Goal: Complete application form: Complete application form

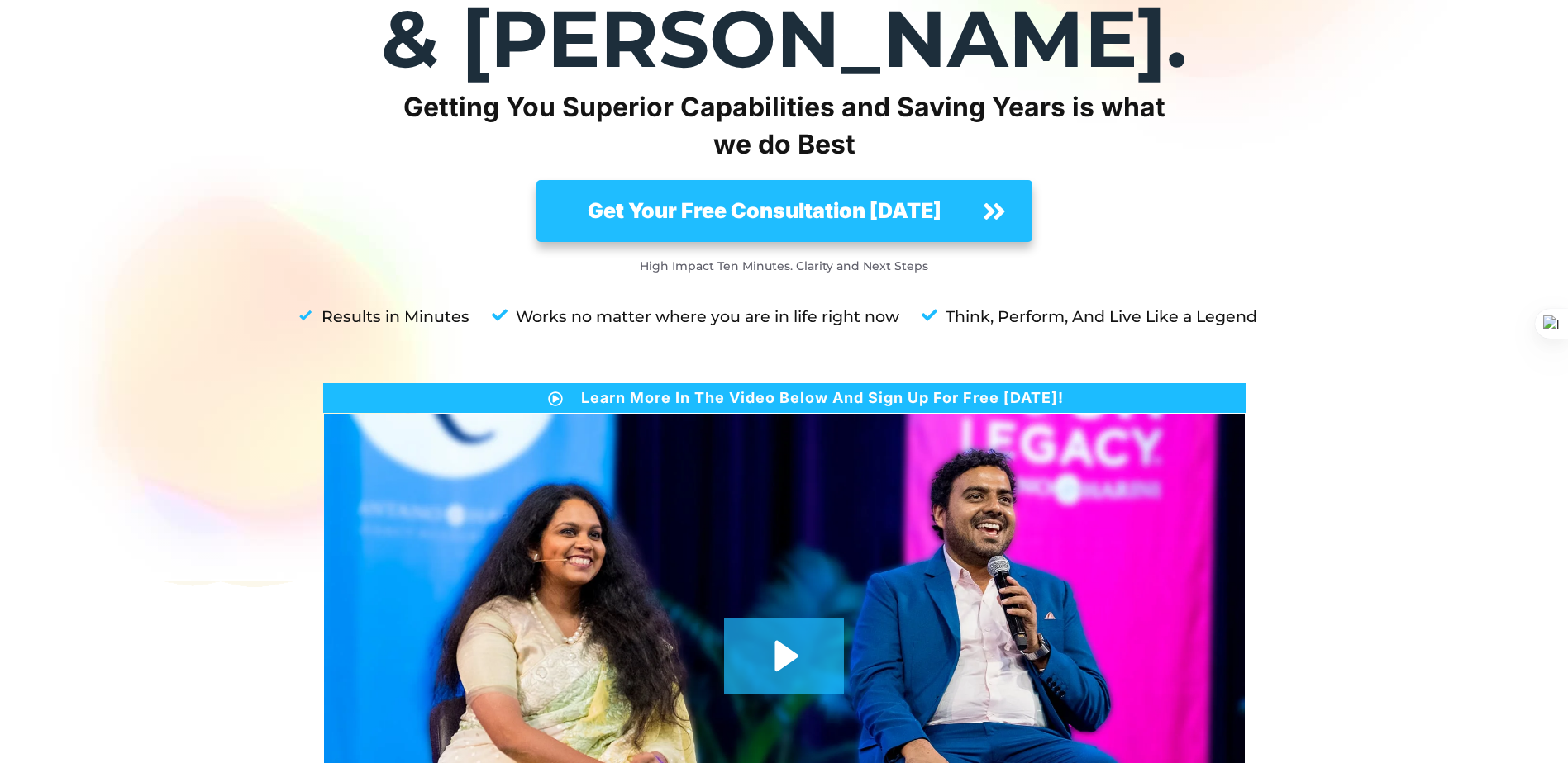
scroll to position [304, 0]
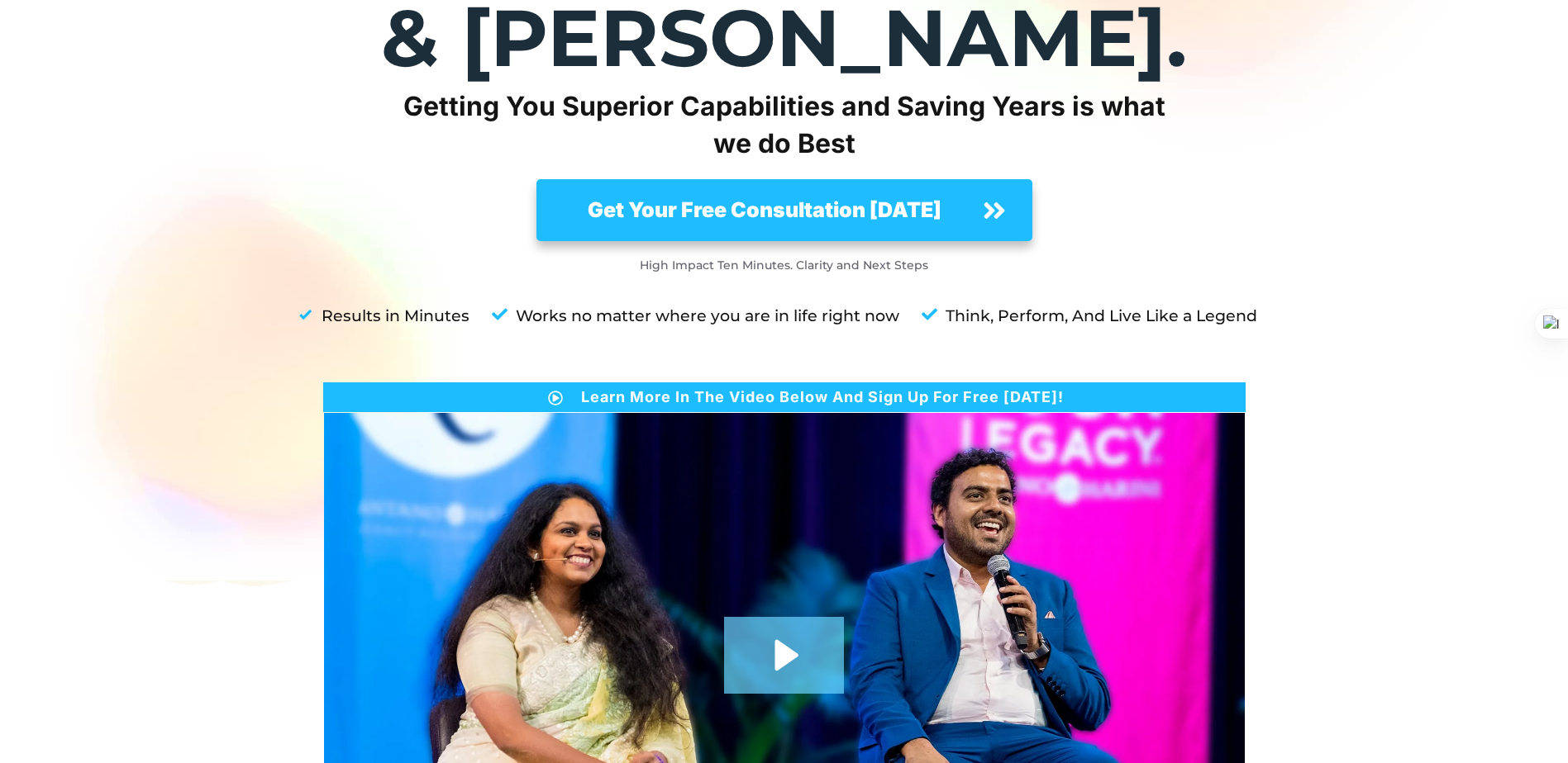
click at [773, 617] on icon "Play Video: anh_main_page (1080p)" at bounding box center [784, 655] width 120 height 77
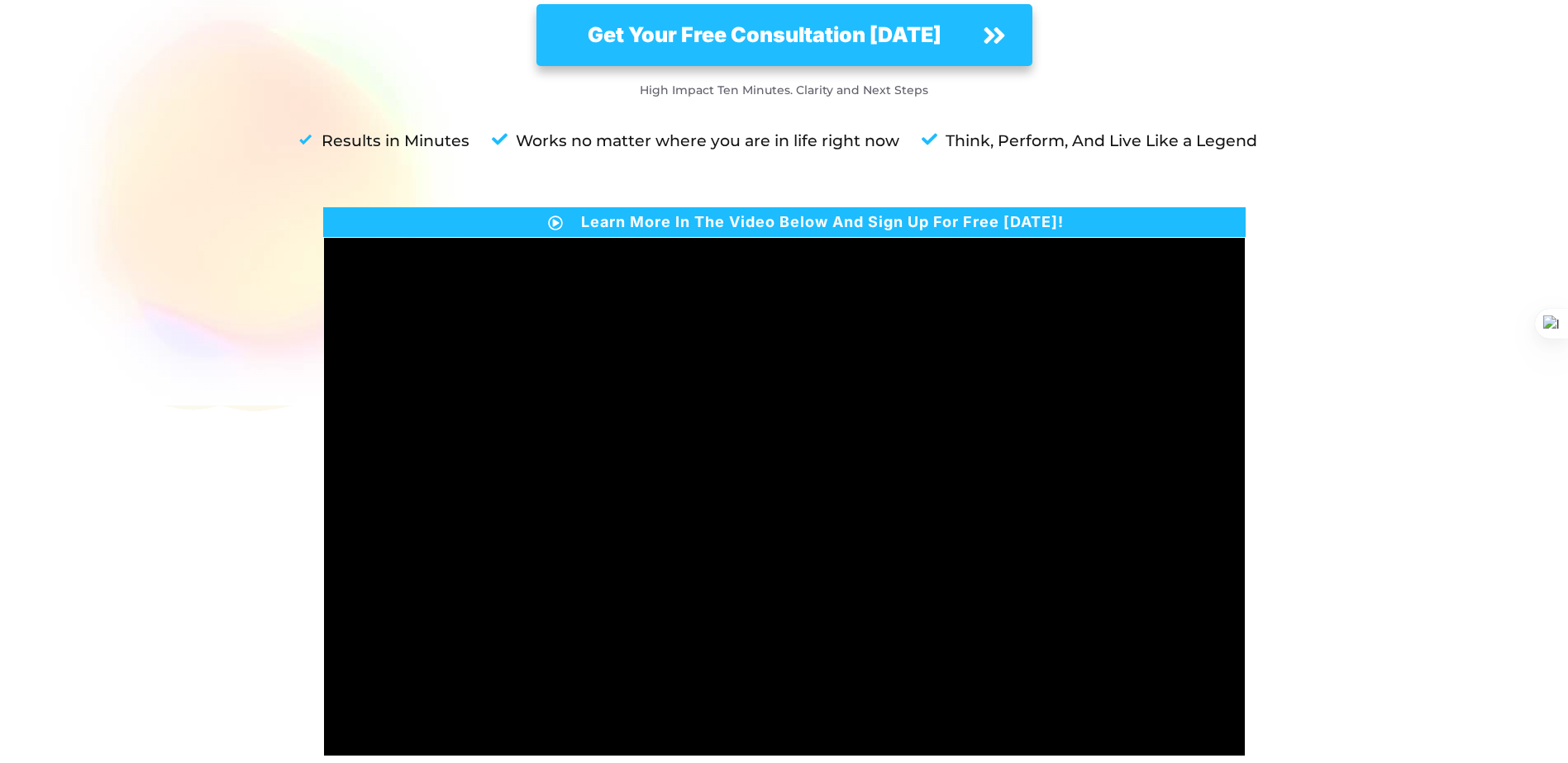
scroll to position [480, 0]
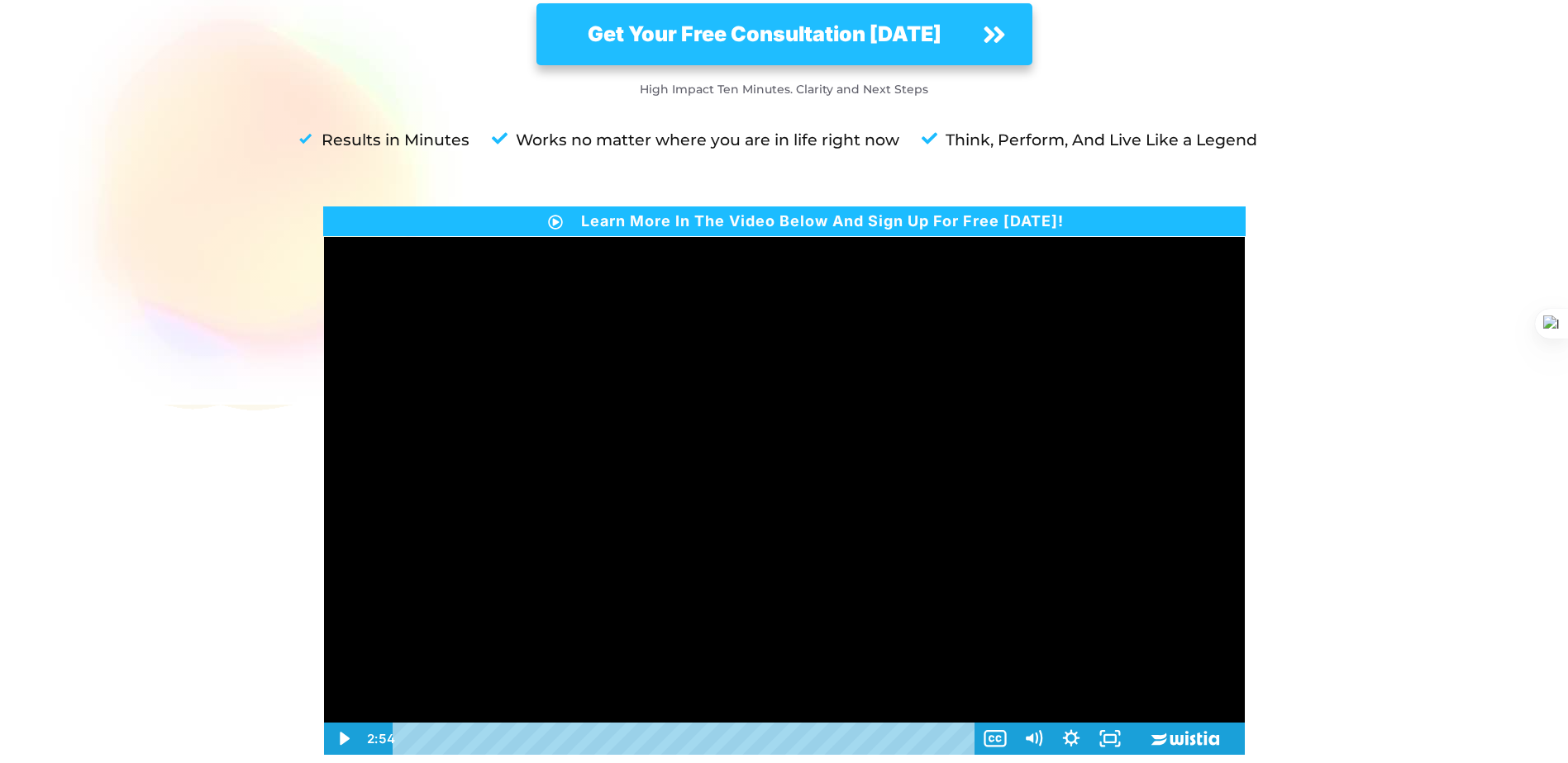
click at [933, 470] on div at bounding box center [784, 496] width 920 height 518
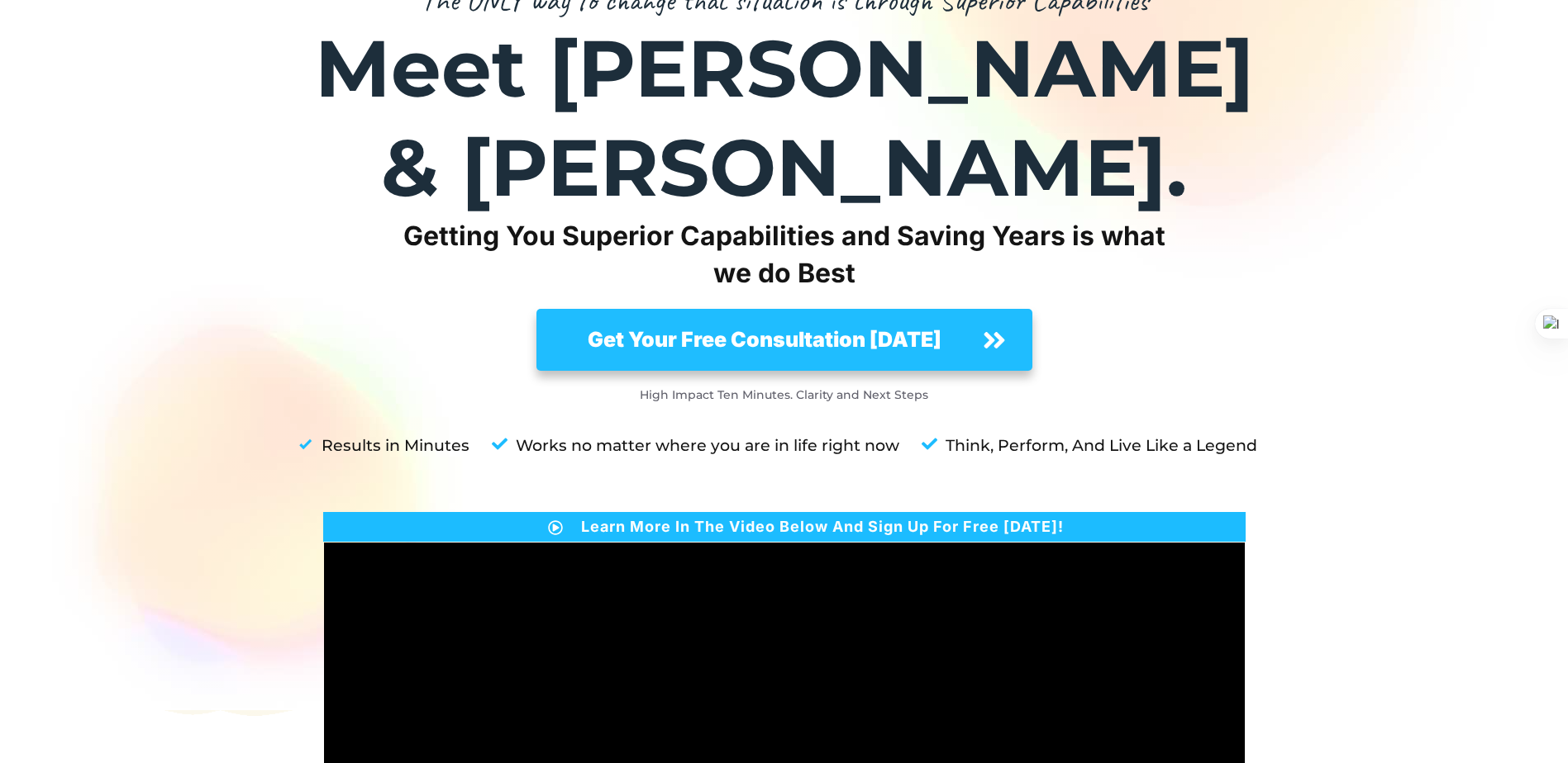
scroll to position [174, 0]
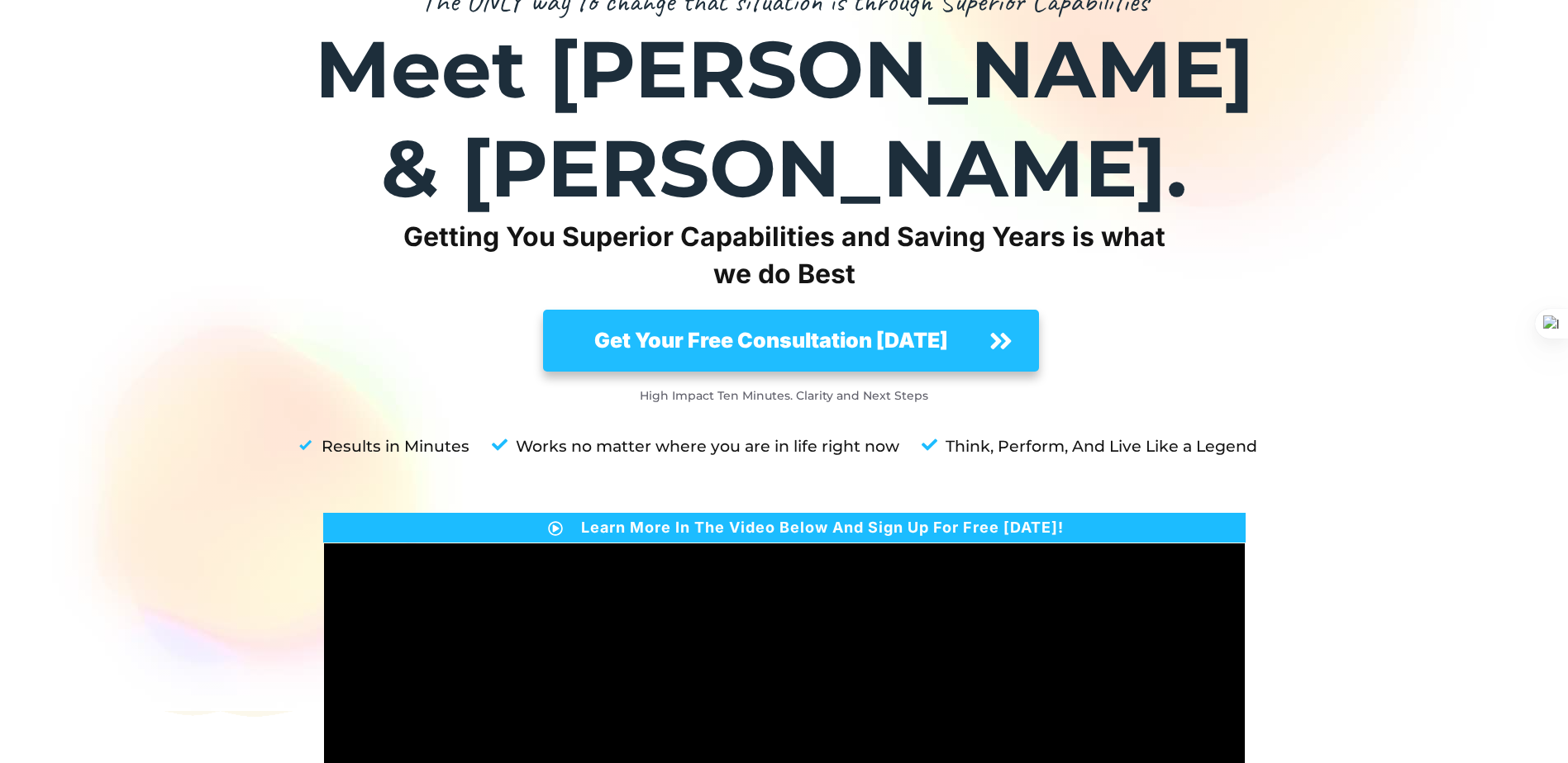
click at [862, 310] on link "Get Your Free Consultation [DATE]" at bounding box center [791, 340] width 496 height 61
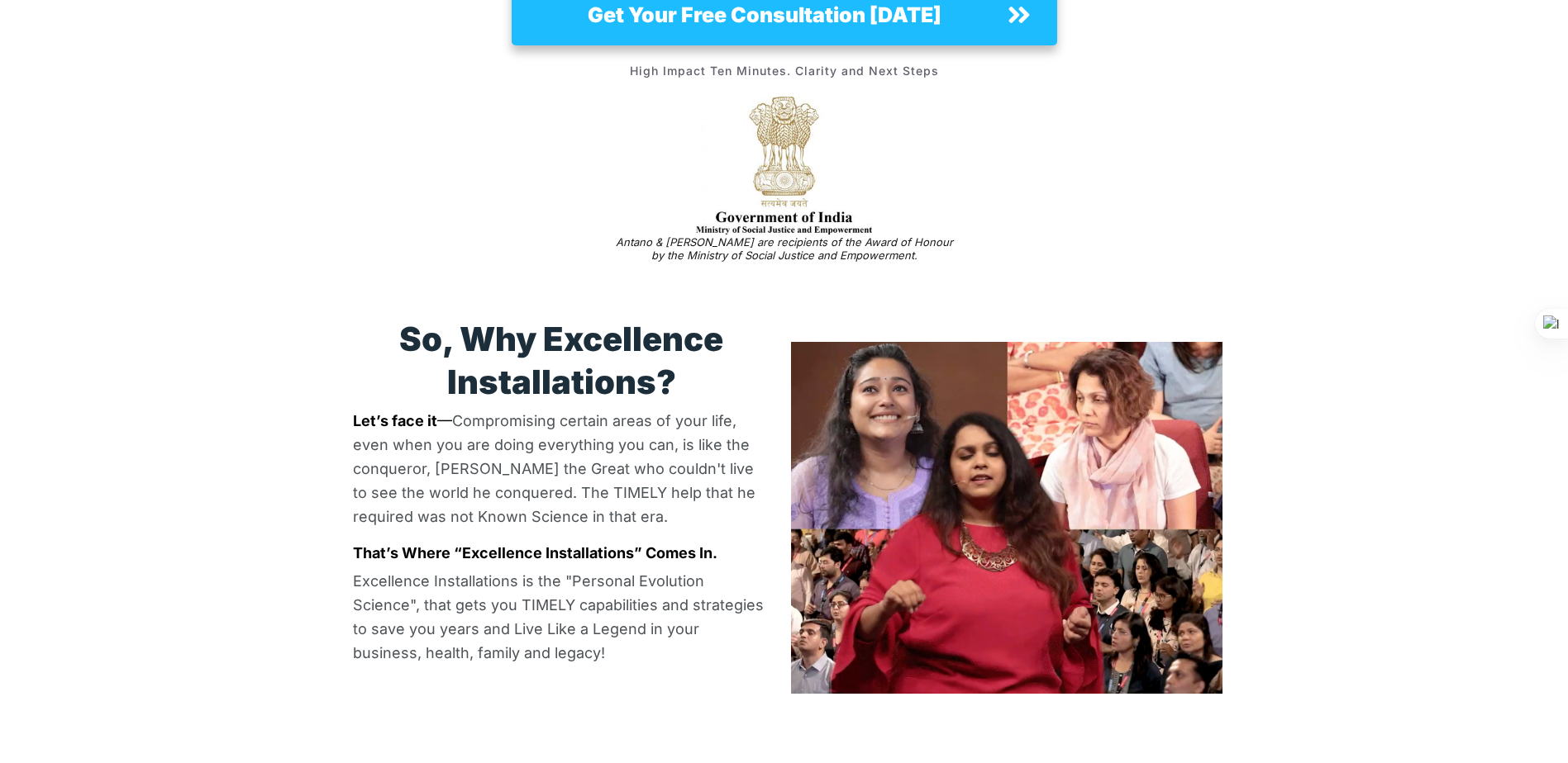
scroll to position [2205, 0]
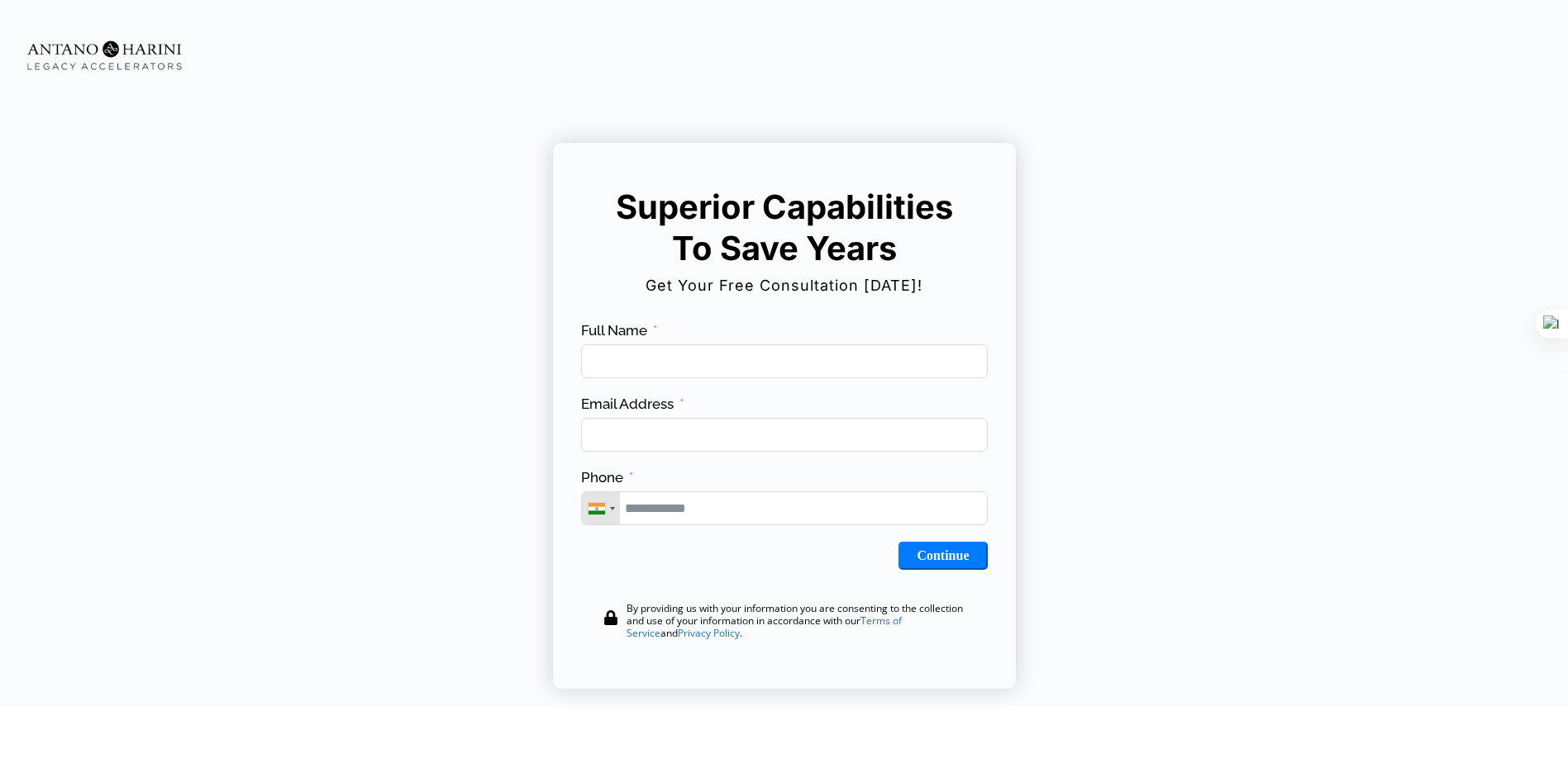
scroll to position [79, 0]
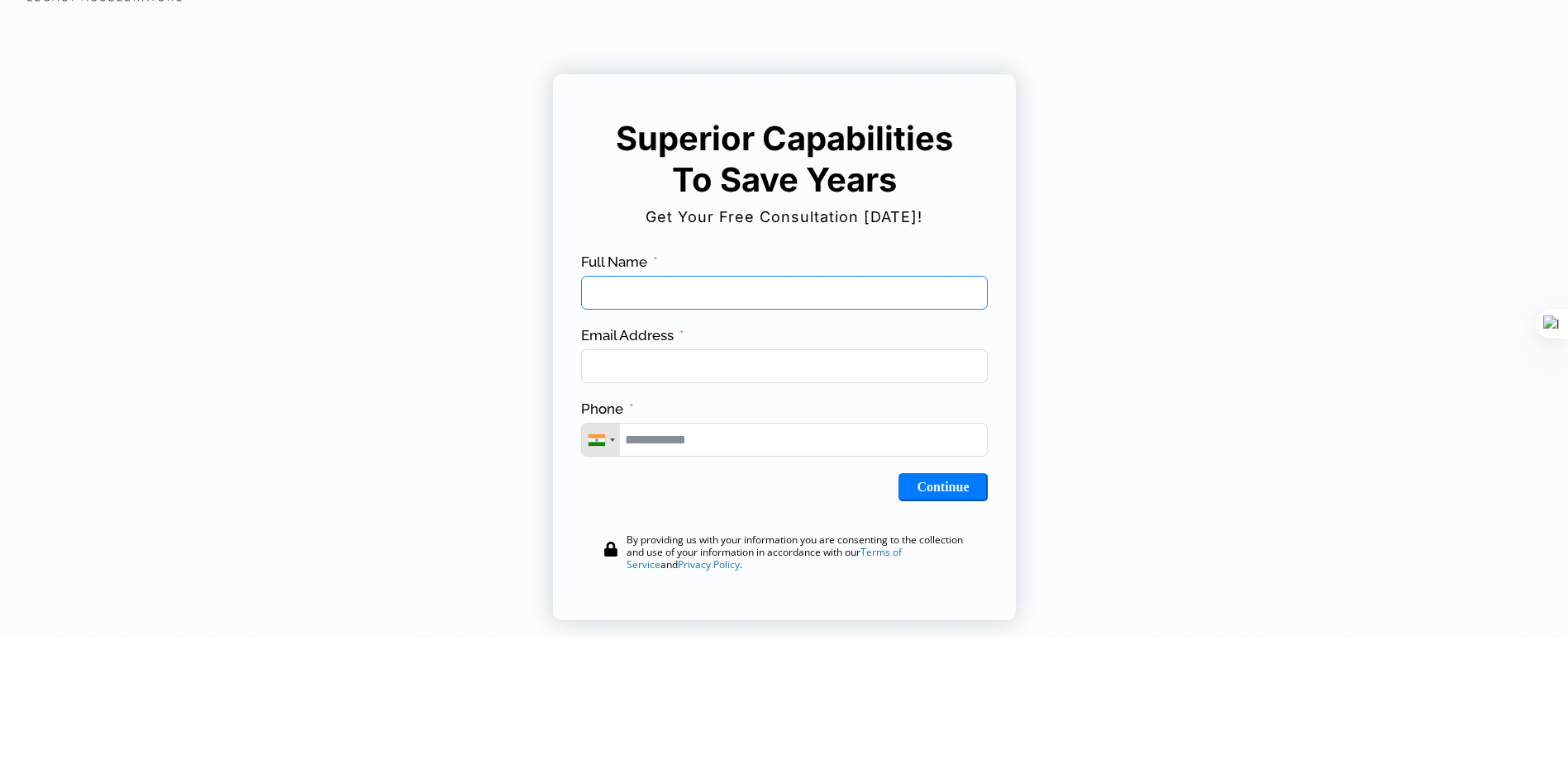
click at [648, 276] on input "Full Name" at bounding box center [784, 292] width 406 height 34
type input "**********"
click at [631, 440] on input "**********" at bounding box center [784, 439] width 406 height 34
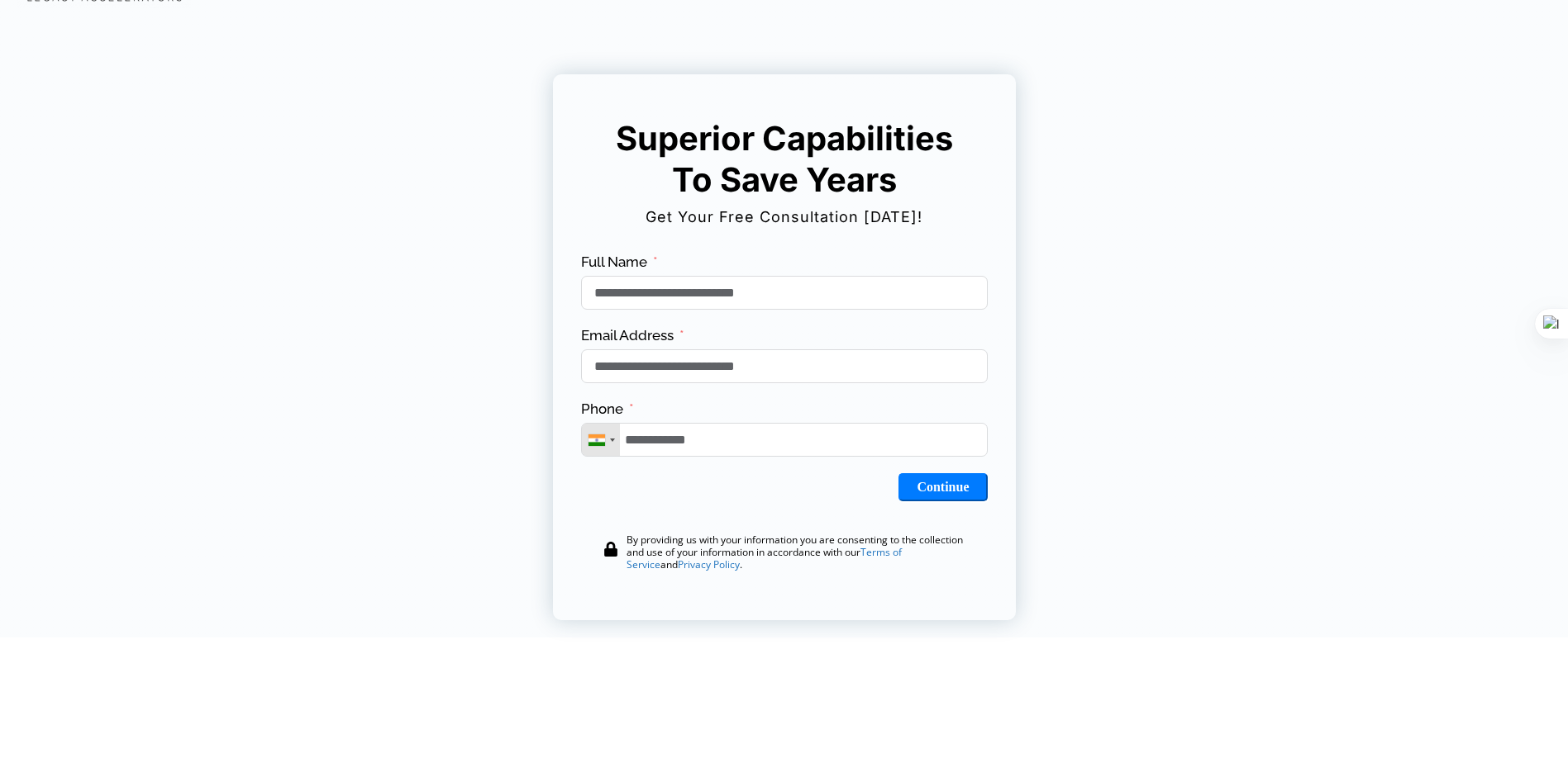
click at [909, 498] on button "Continue" at bounding box center [943, 487] width 89 height 28
type input "**********"
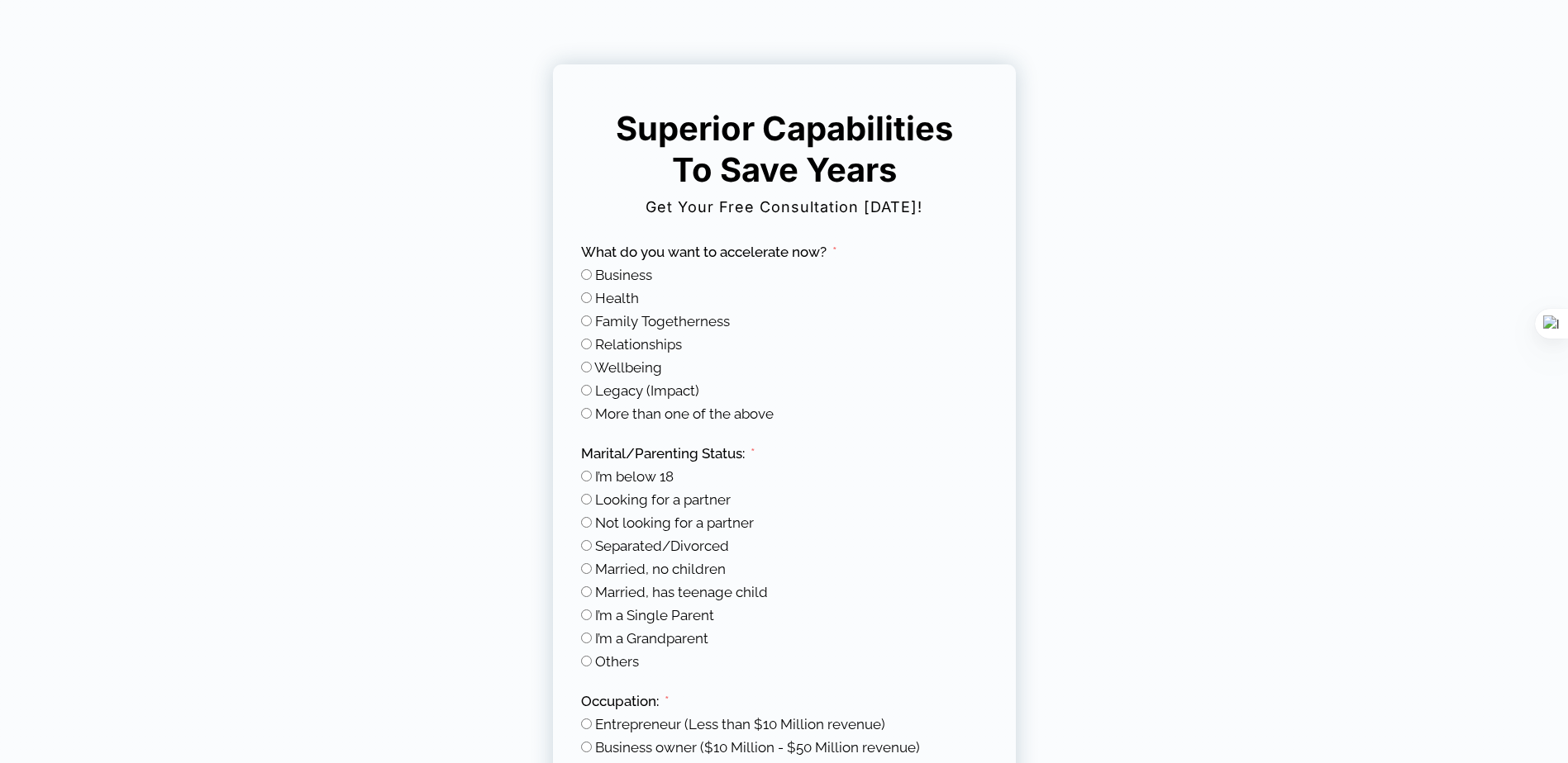
click at [671, 351] on span "Relationships" at bounding box center [638, 345] width 87 height 17
click at [727, 421] on span "More than one of the above" at bounding box center [684, 414] width 179 height 17
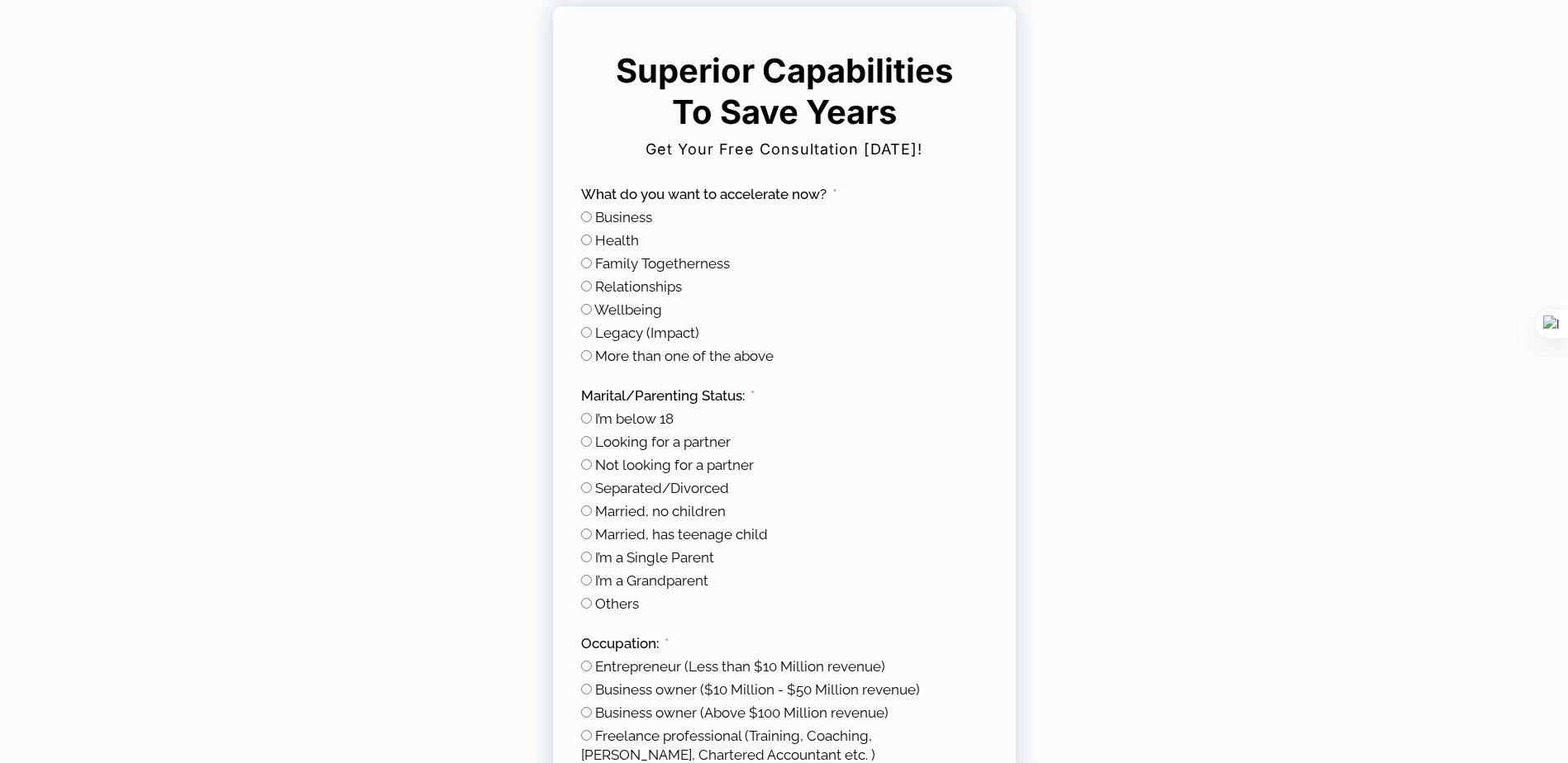
scroll to position [138, 0]
click at [653, 445] on span "Looking for a partner" at bounding box center [662, 440] width 135 height 17
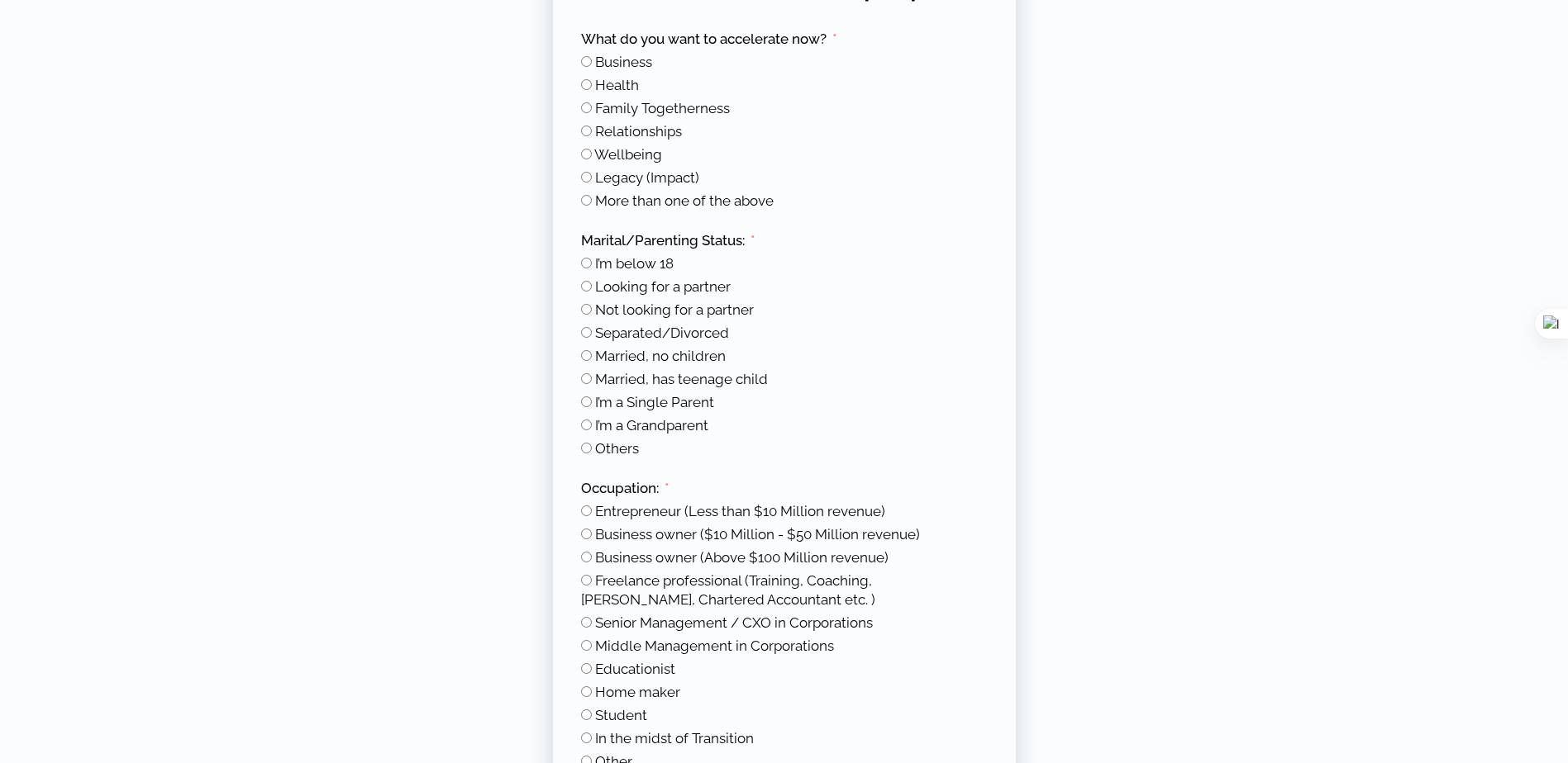
scroll to position [292, 0]
click at [654, 506] on span "Entrepreneur (Less than $10 Million revenue)" at bounding box center [740, 511] width 290 height 17
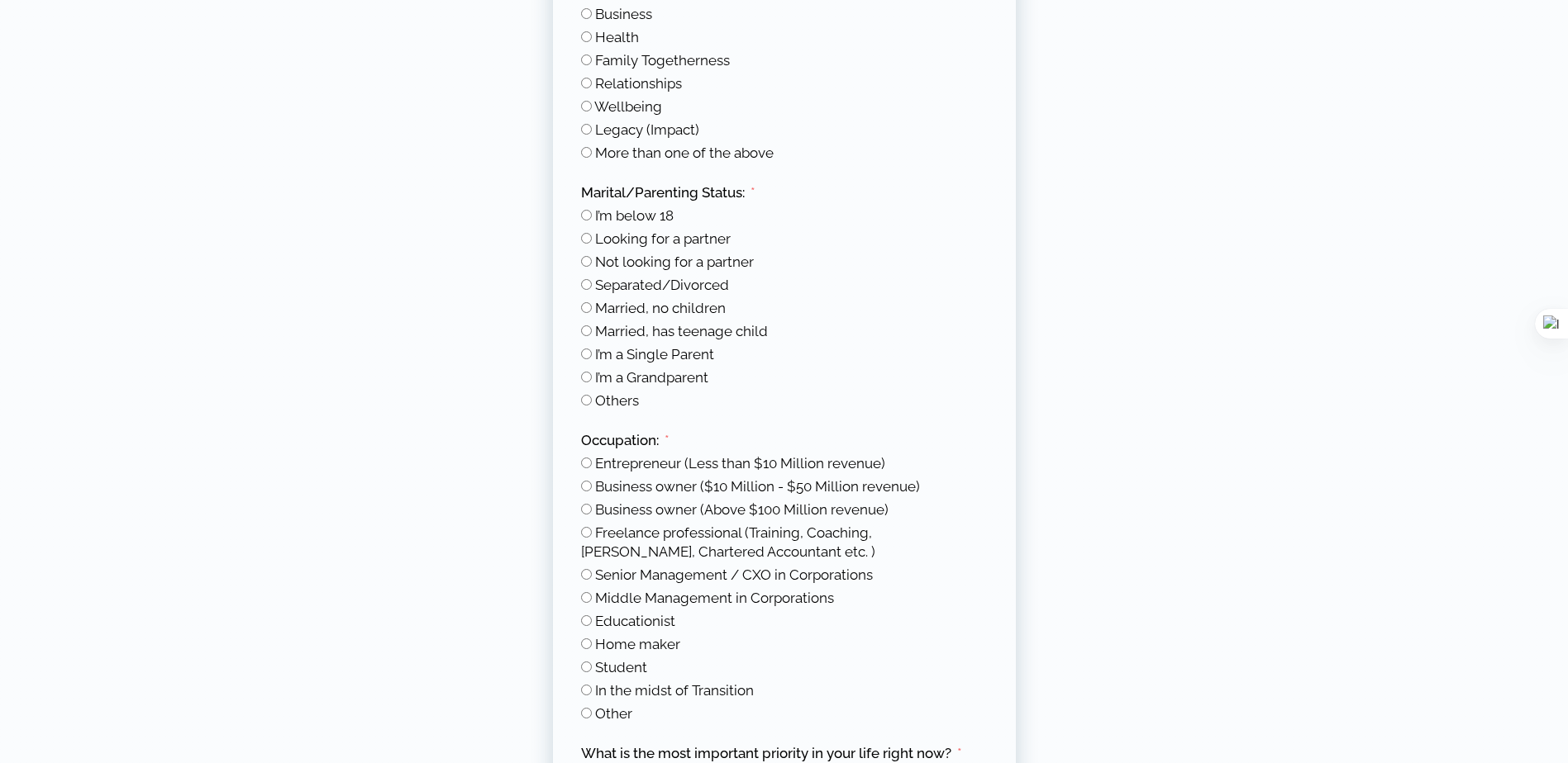
scroll to position [341, 0]
click at [649, 581] on span "Senior Management / CXO in Corporations" at bounding box center [734, 573] width 278 height 17
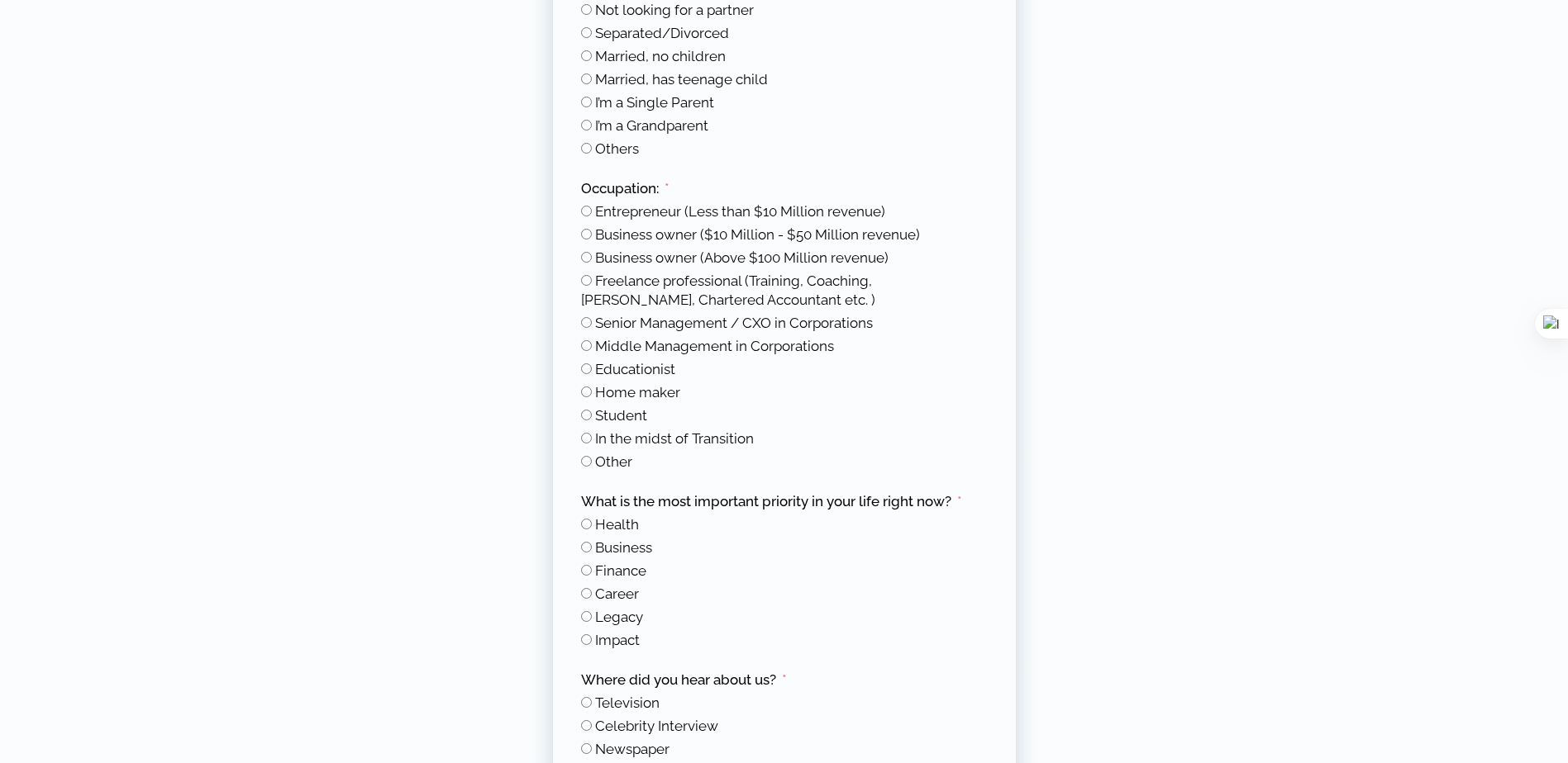
scroll to position [593, 0]
click at [615, 594] on span "Career" at bounding box center [616, 593] width 43 height 17
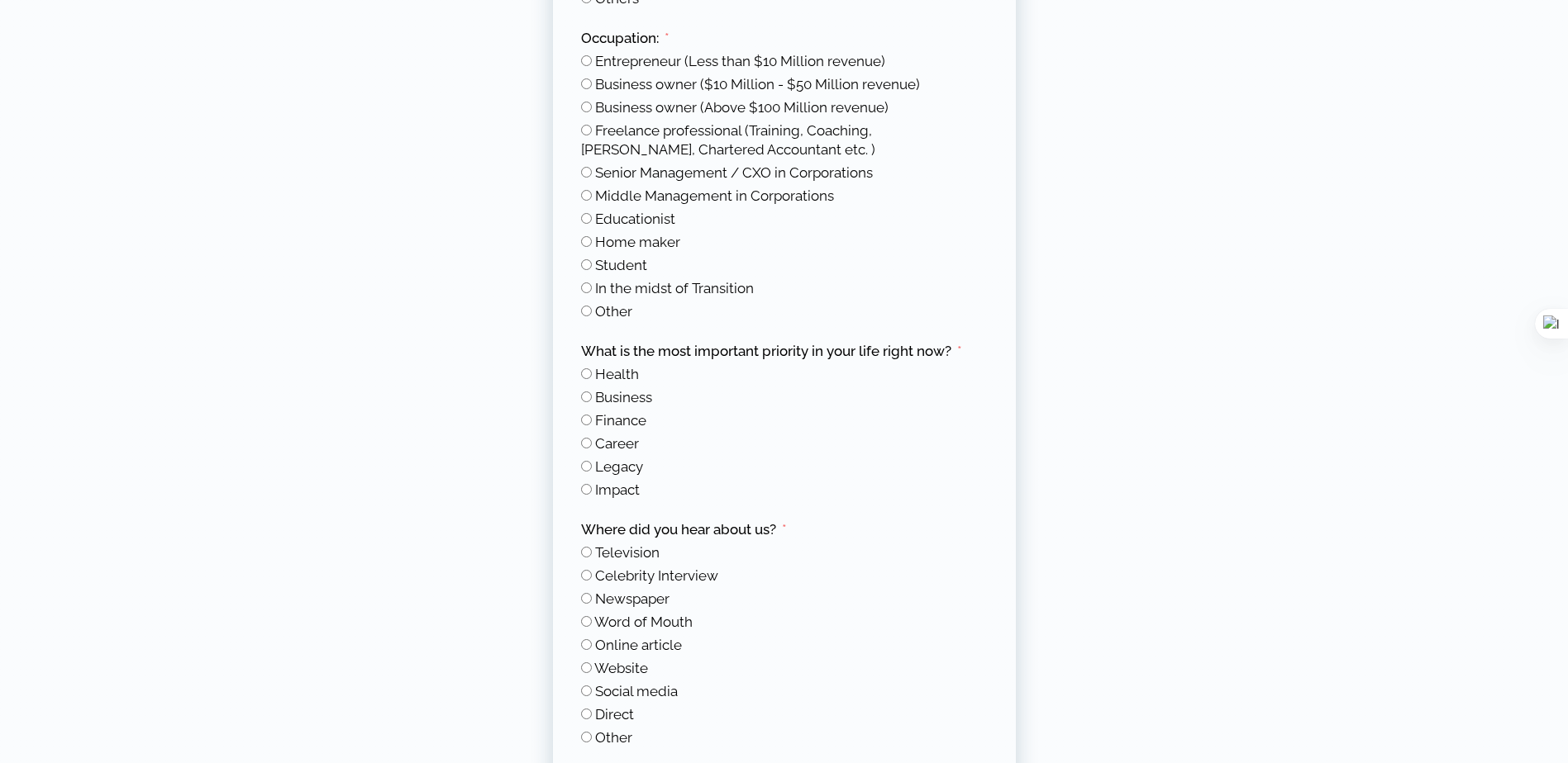
scroll to position [747, 0]
click at [621, 667] on span "Website" at bounding box center [621, 662] width 54 height 17
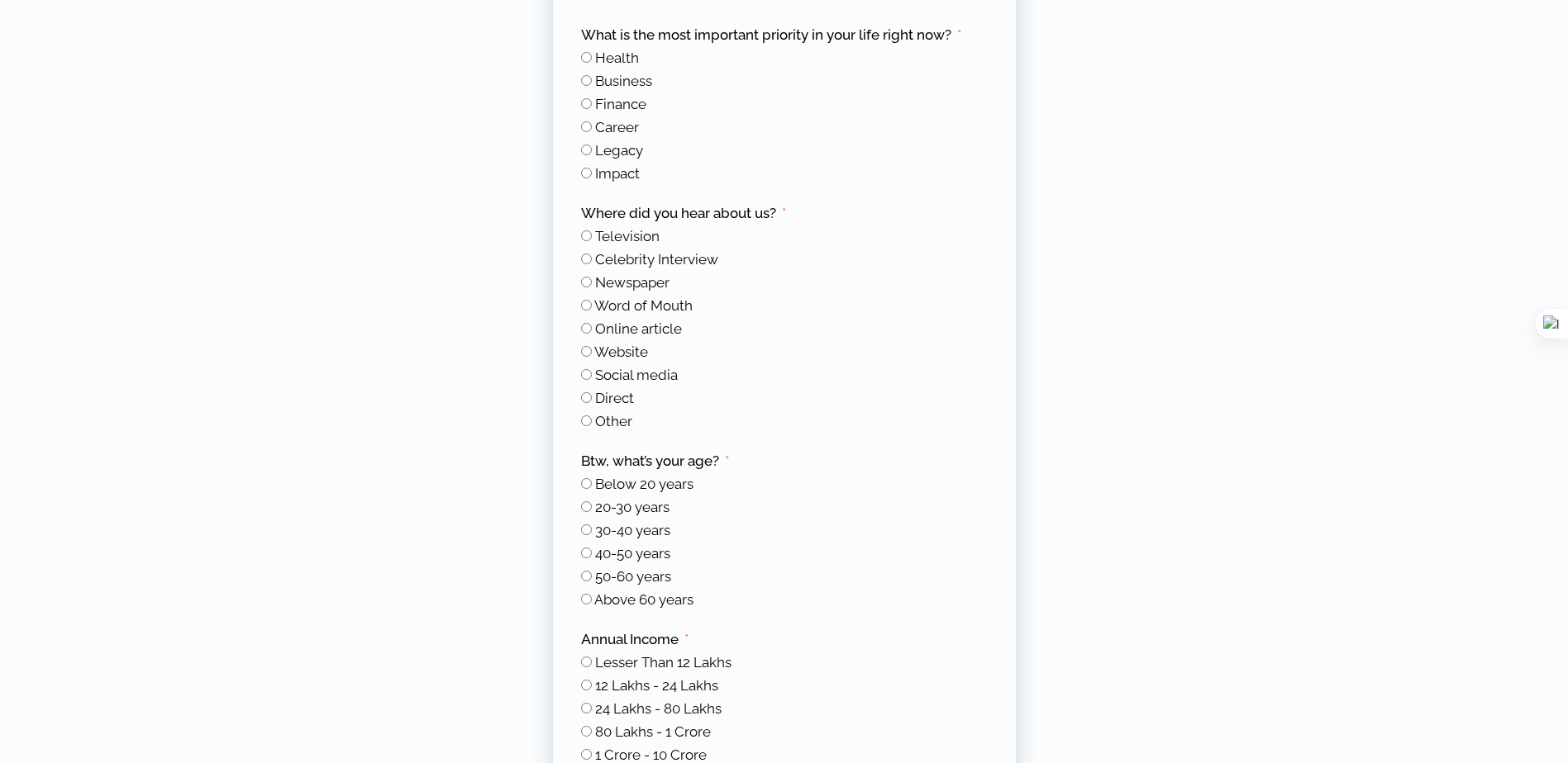
scroll to position [1059, 0]
click at [656, 501] on span "20-30 years" at bounding box center [632, 507] width 74 height 17
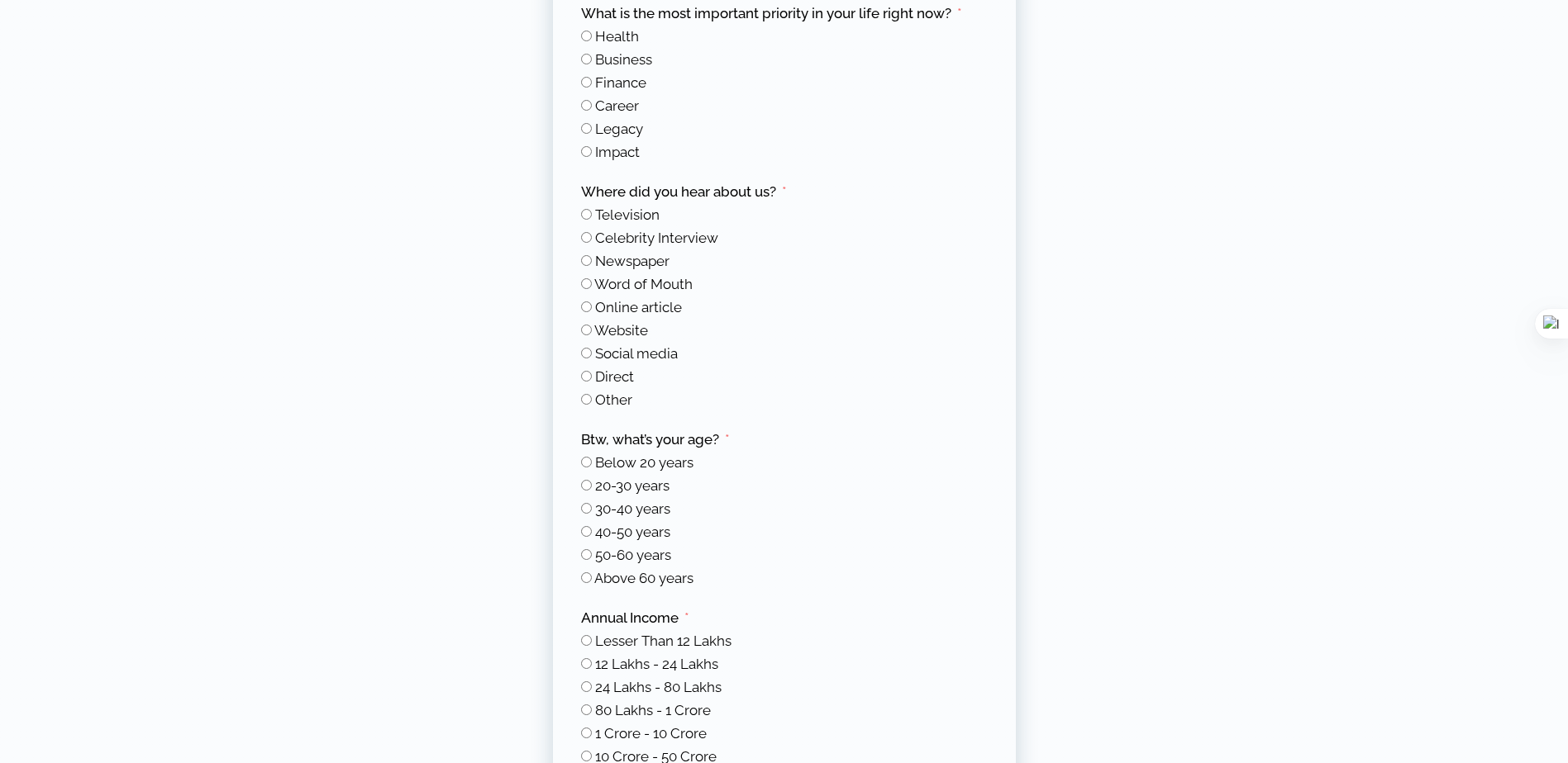
scroll to position [1080, 0]
click at [656, 501] on span "30-40 years" at bounding box center [632, 508] width 75 height 17
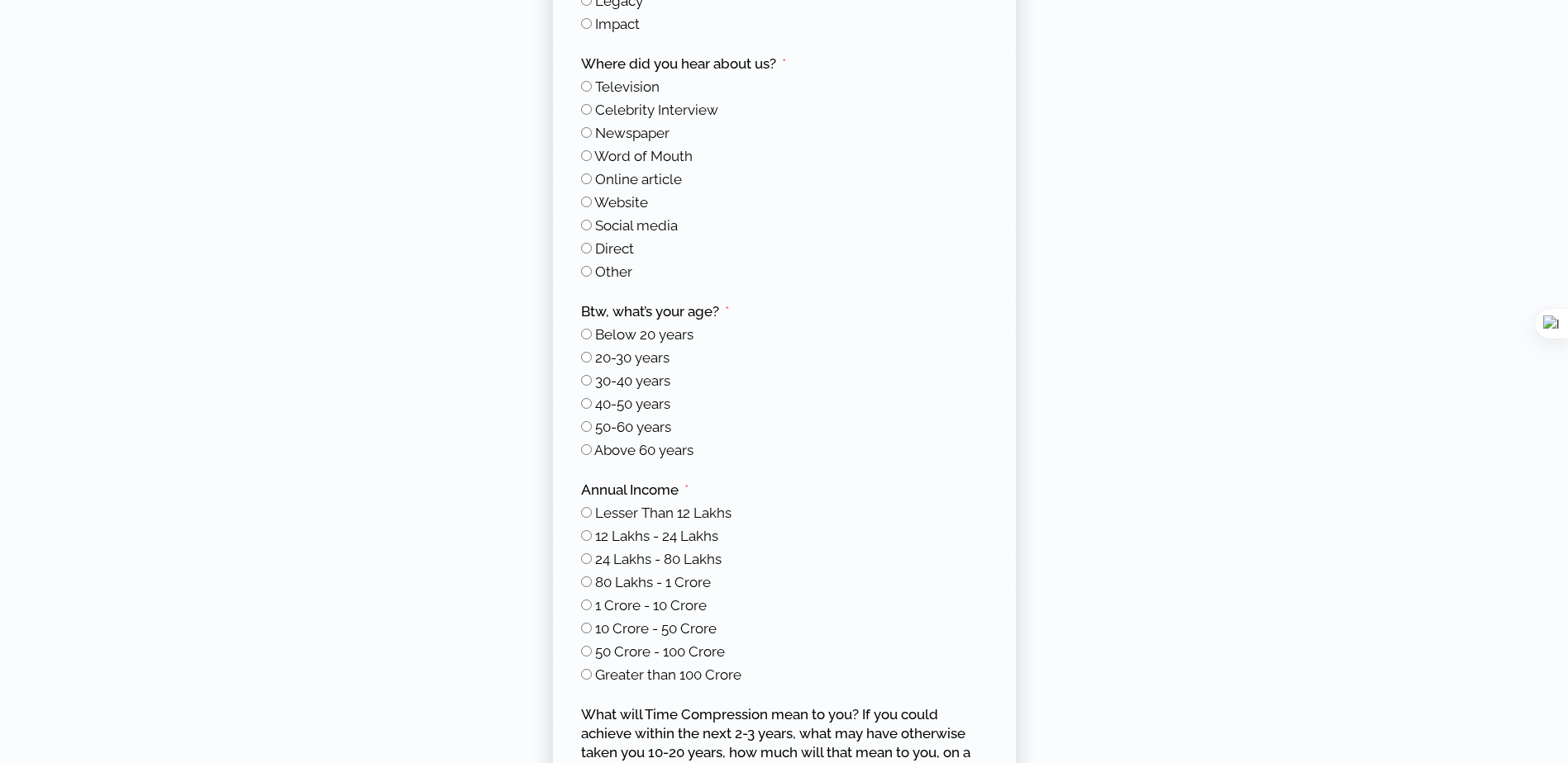
scroll to position [1217, 0]
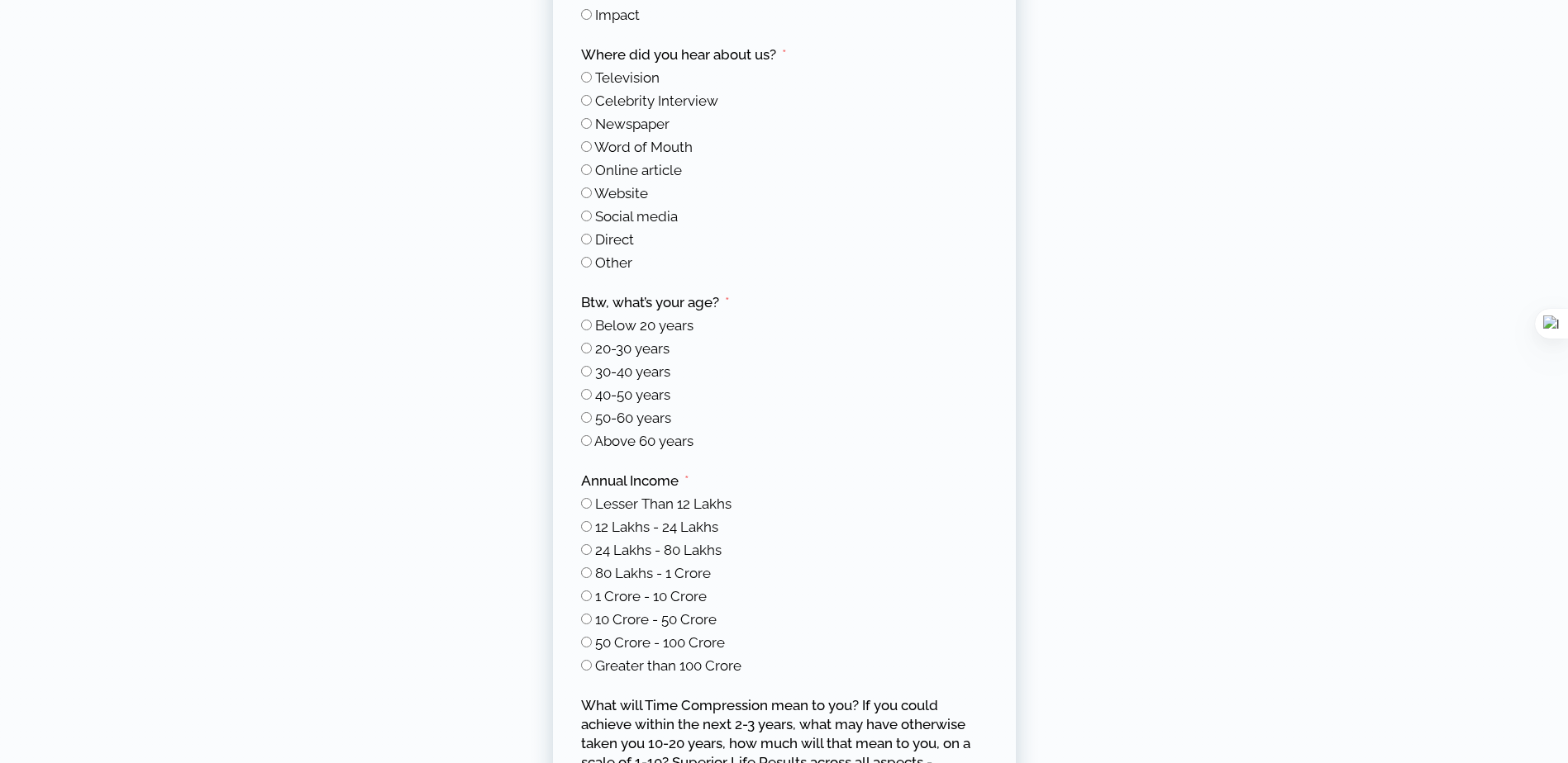
click at [668, 546] on span "24 Lakhs - 80 Lakhs" at bounding box center [658, 550] width 127 height 17
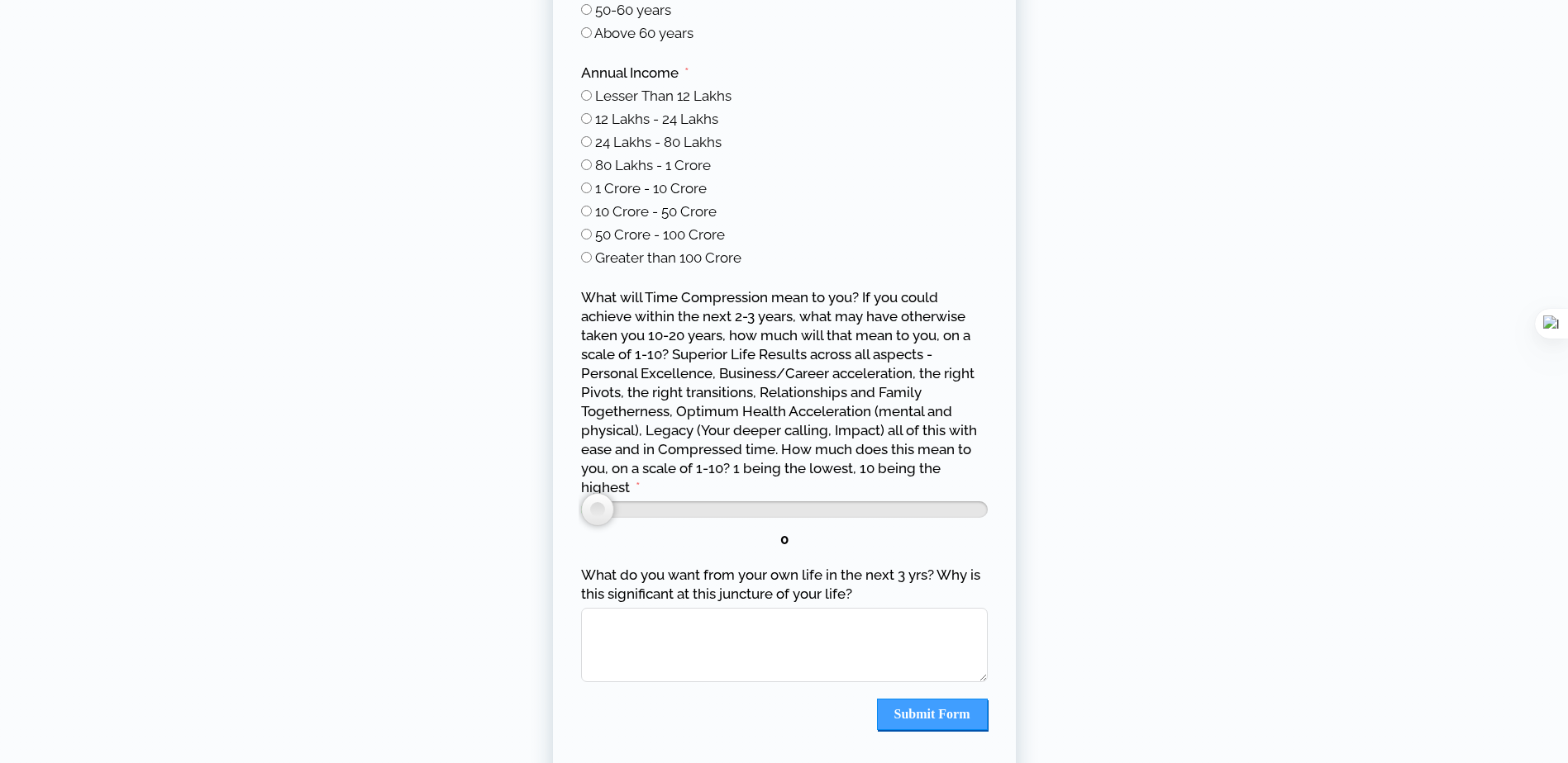
scroll to position [1626, 0]
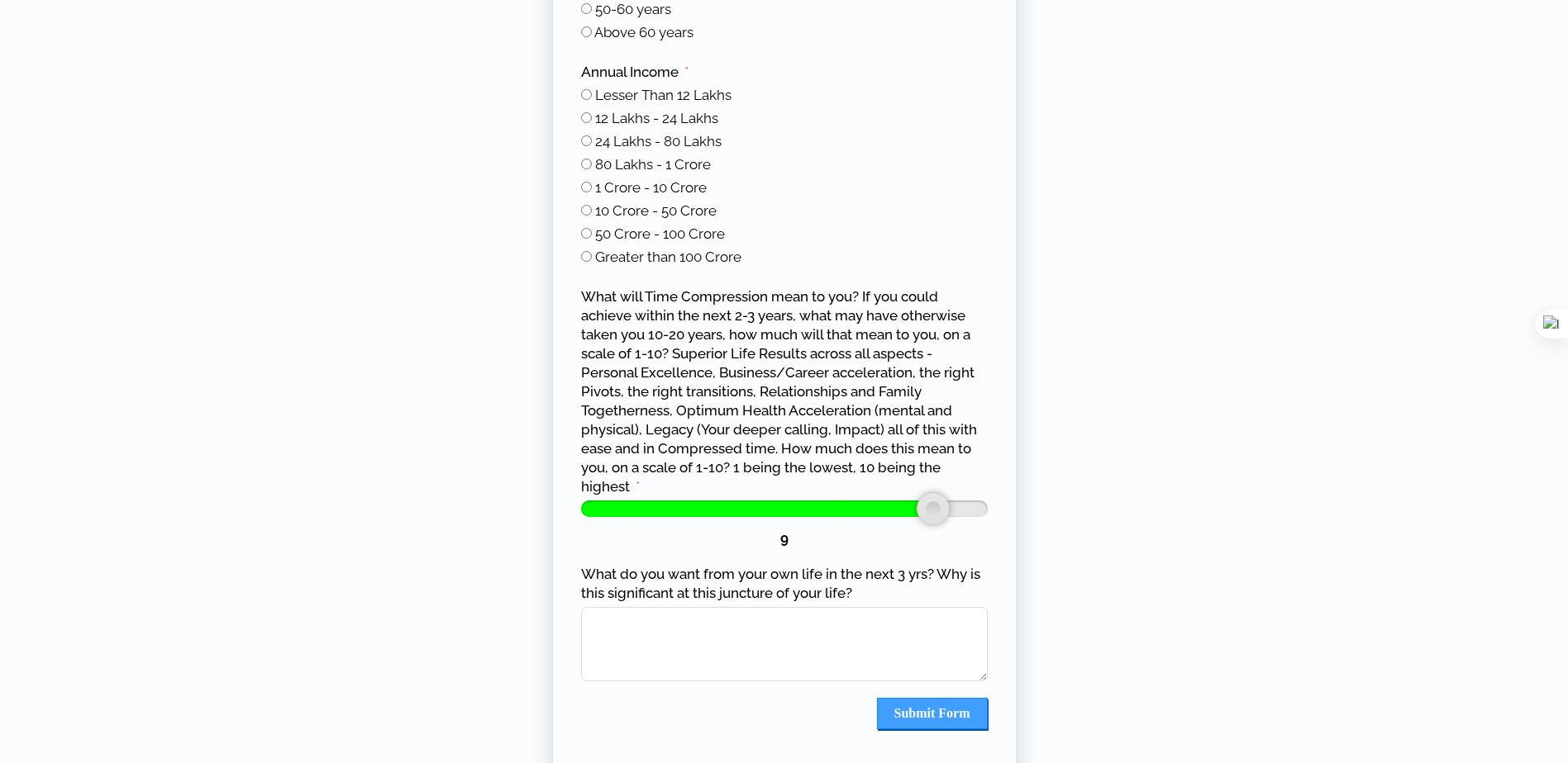
type input "**"
click at [858, 643] on textarea "What do you want from your own life in the next 3 yrs? Why is this significant …" at bounding box center [784, 645] width 406 height 74
type textarea "*"
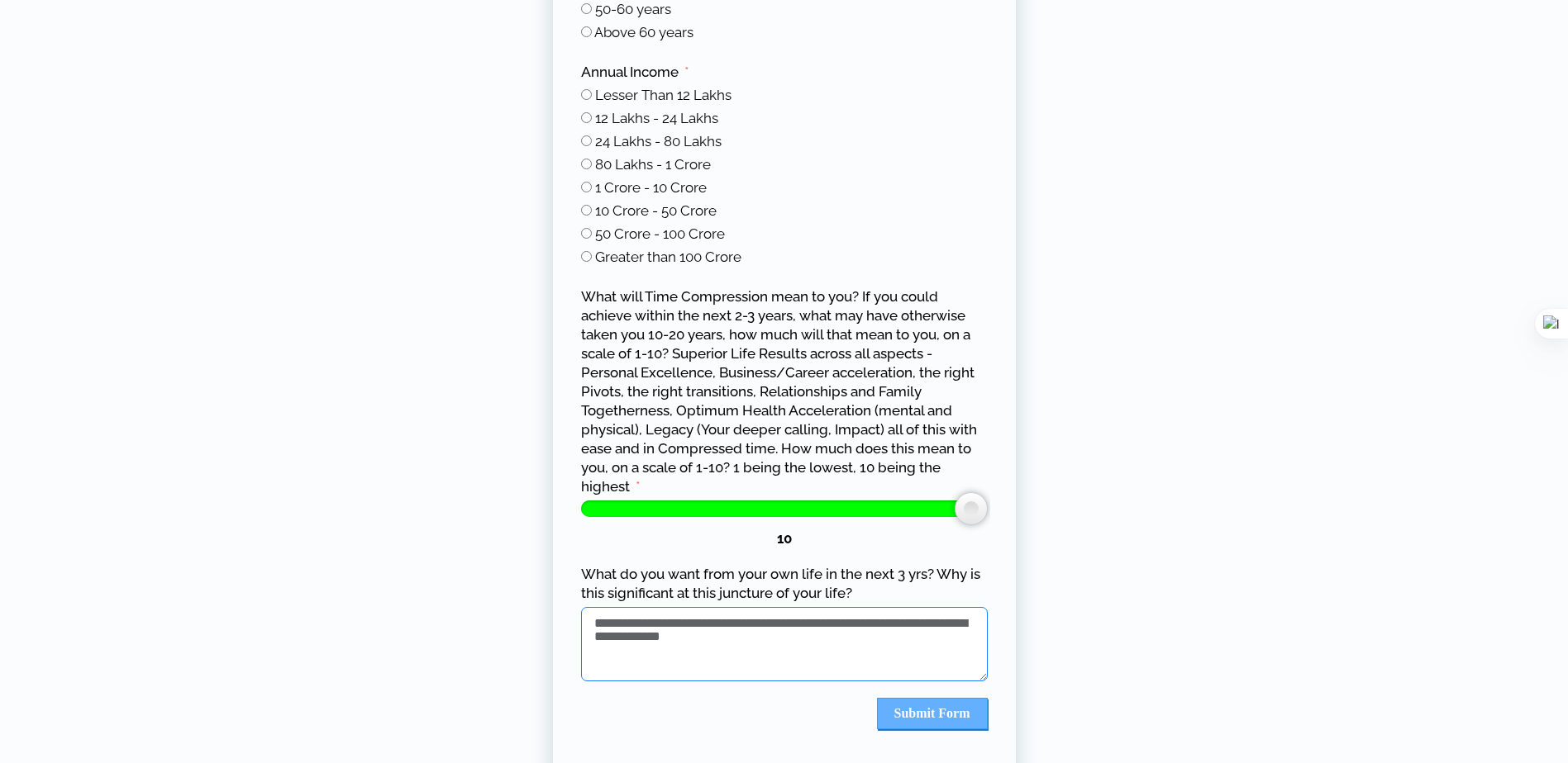
type textarea "**********"
click at [932, 716] on button "Submit Form" at bounding box center [932, 714] width 111 height 31
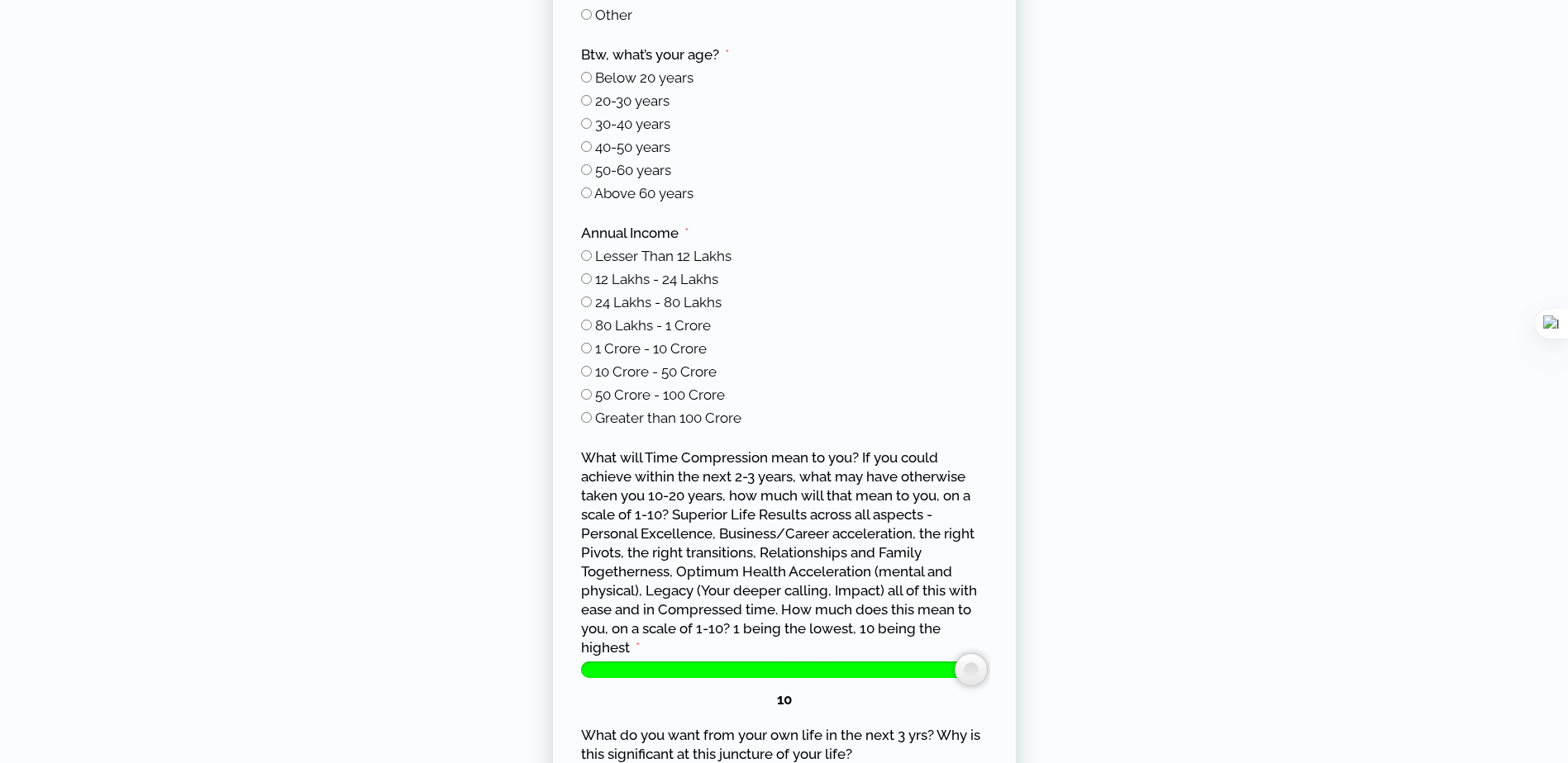
scroll to position [1853, 0]
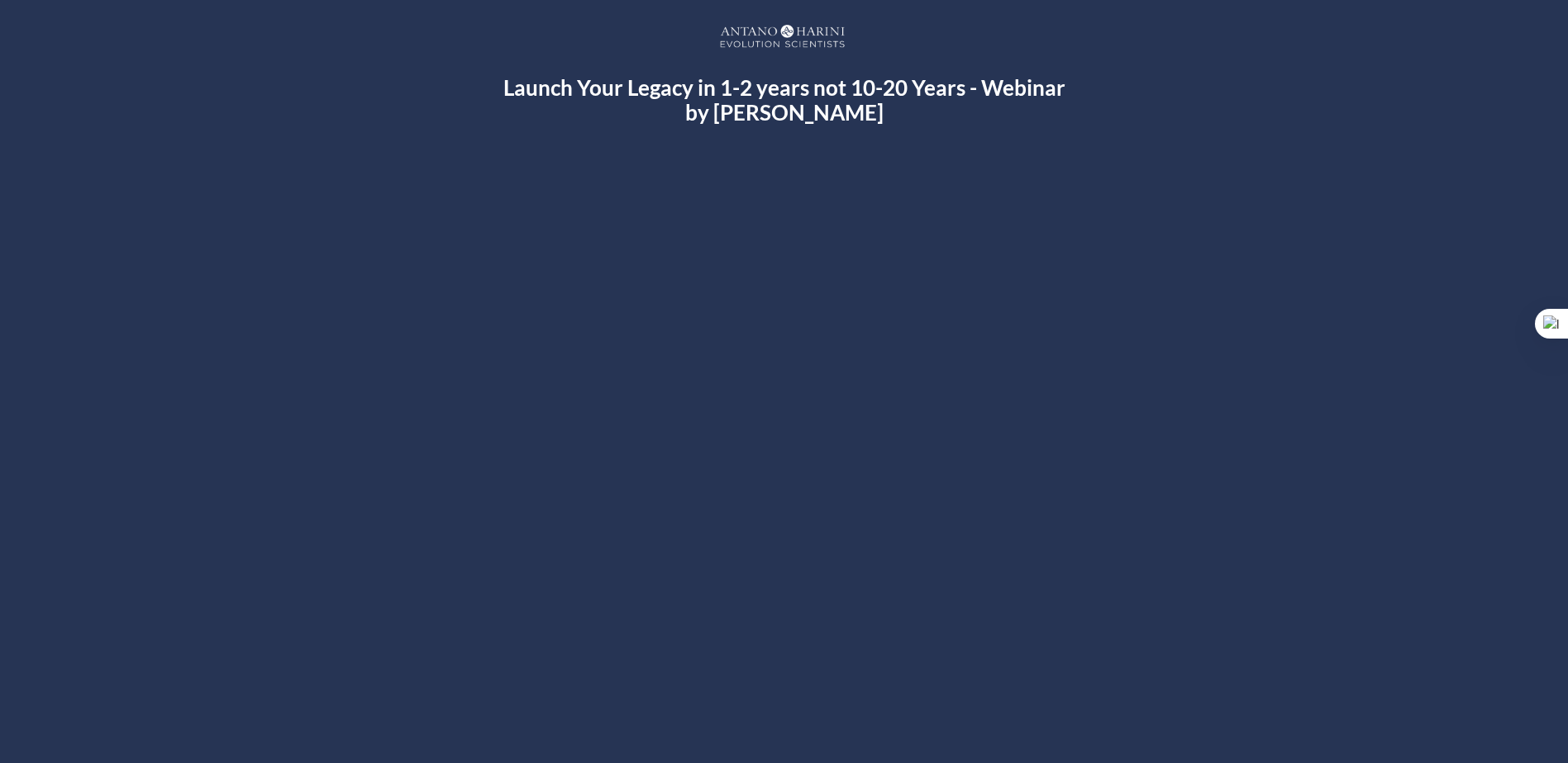
click at [693, 415] on div at bounding box center [784, 449] width 957 height 538
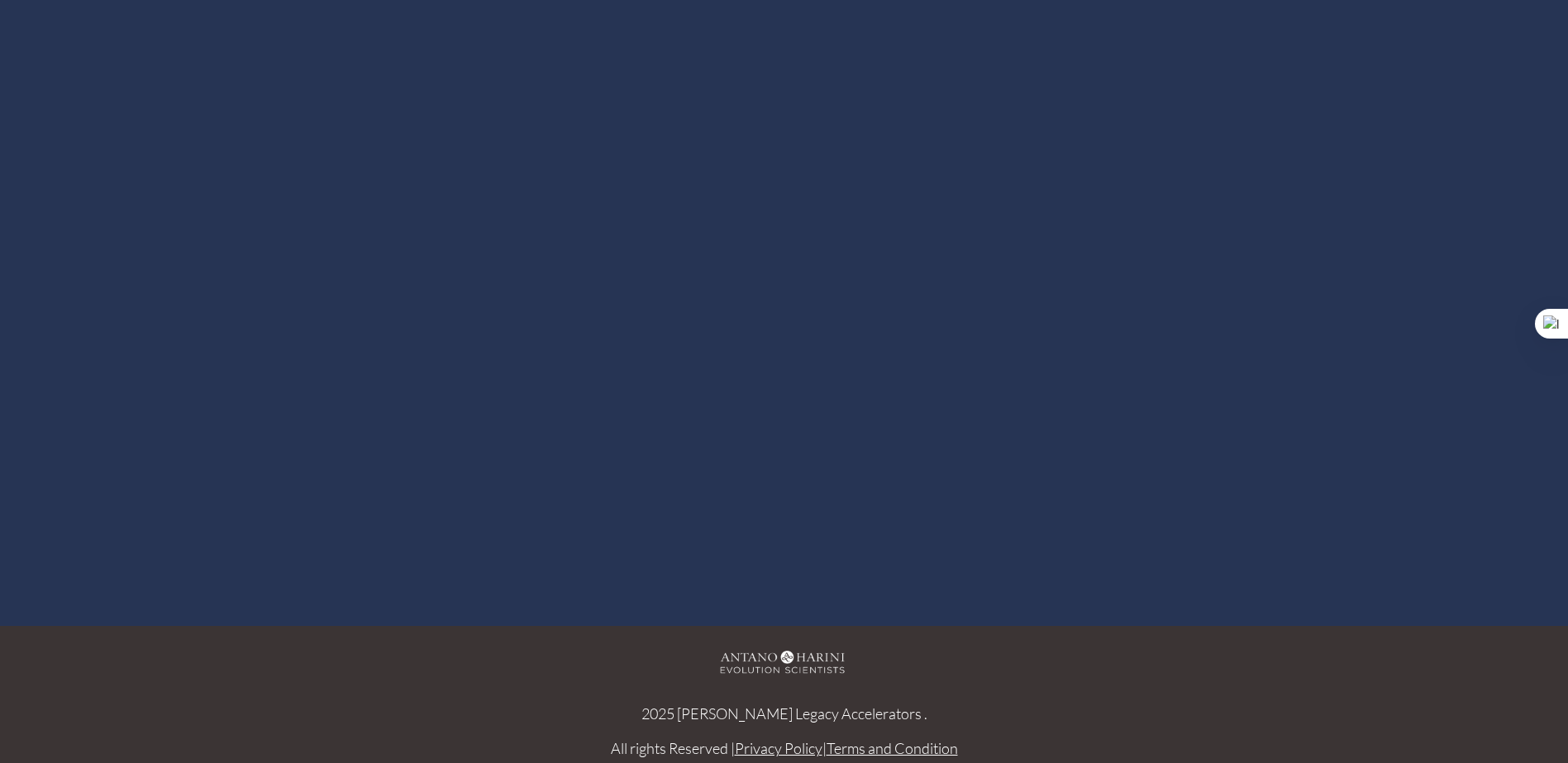
scroll to position [152, 0]
